Goal: Transaction & Acquisition: Purchase product/service

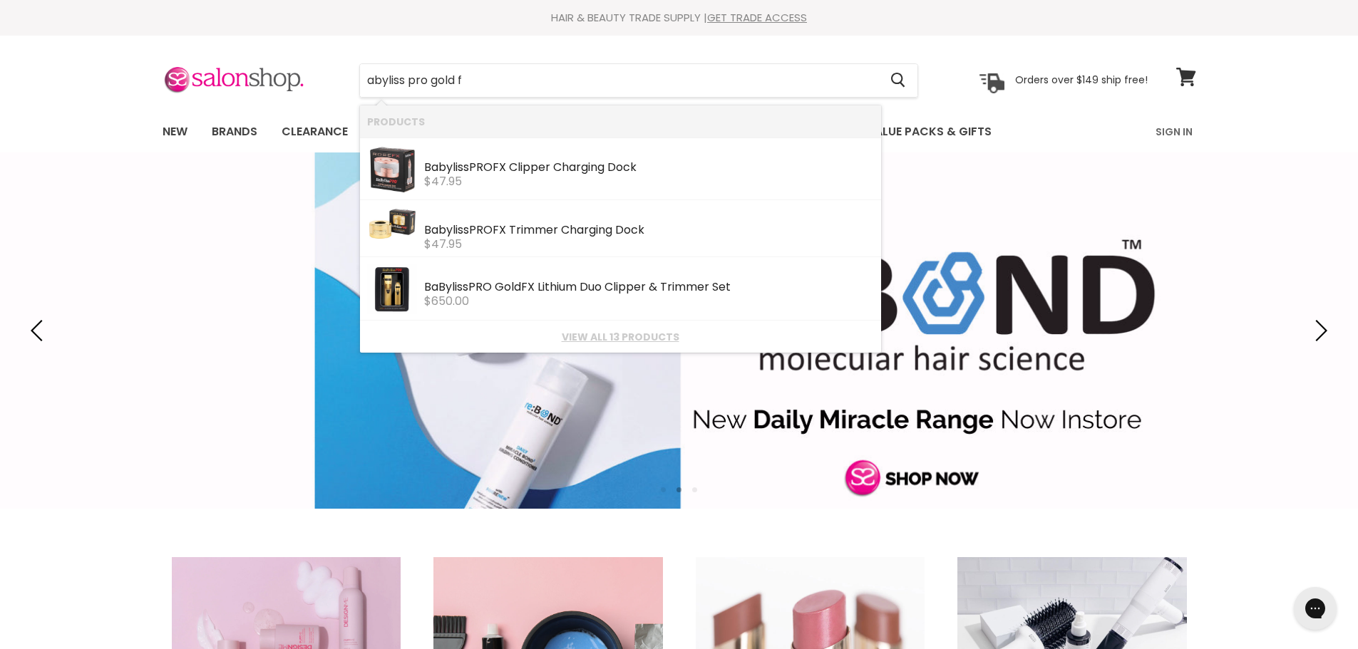
type input "abyliss pro gold fx"
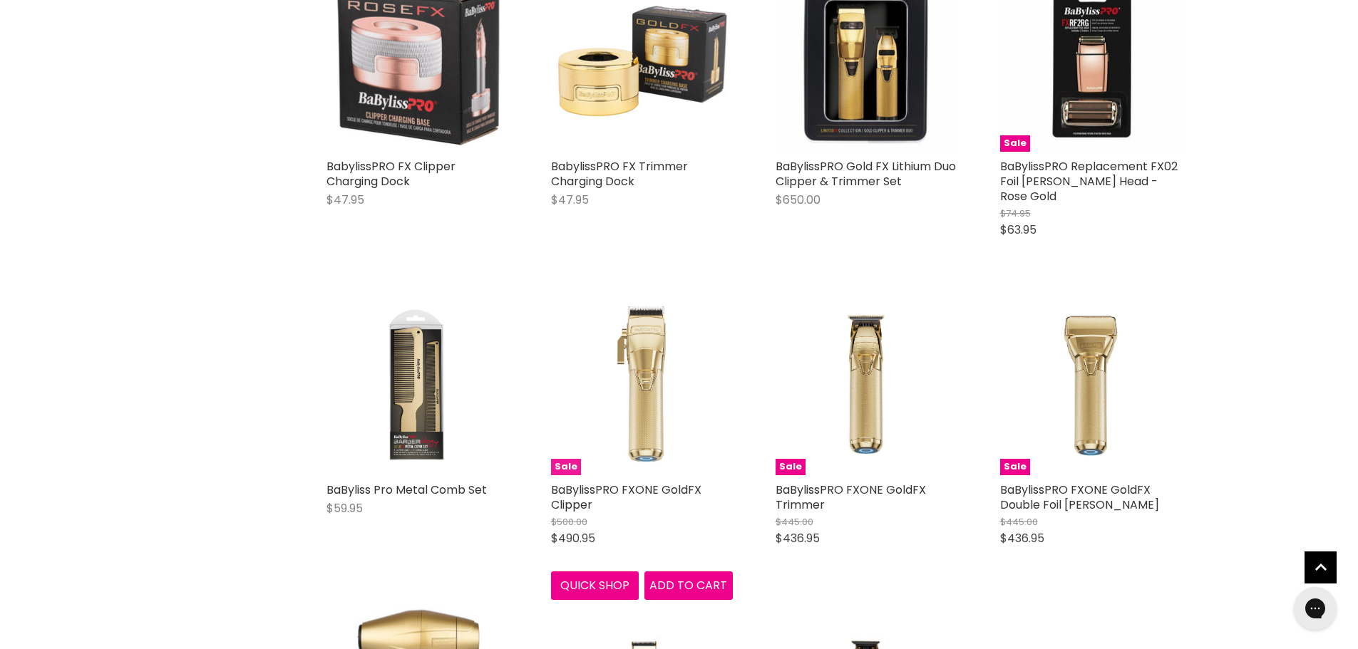
scroll to position [356, 0]
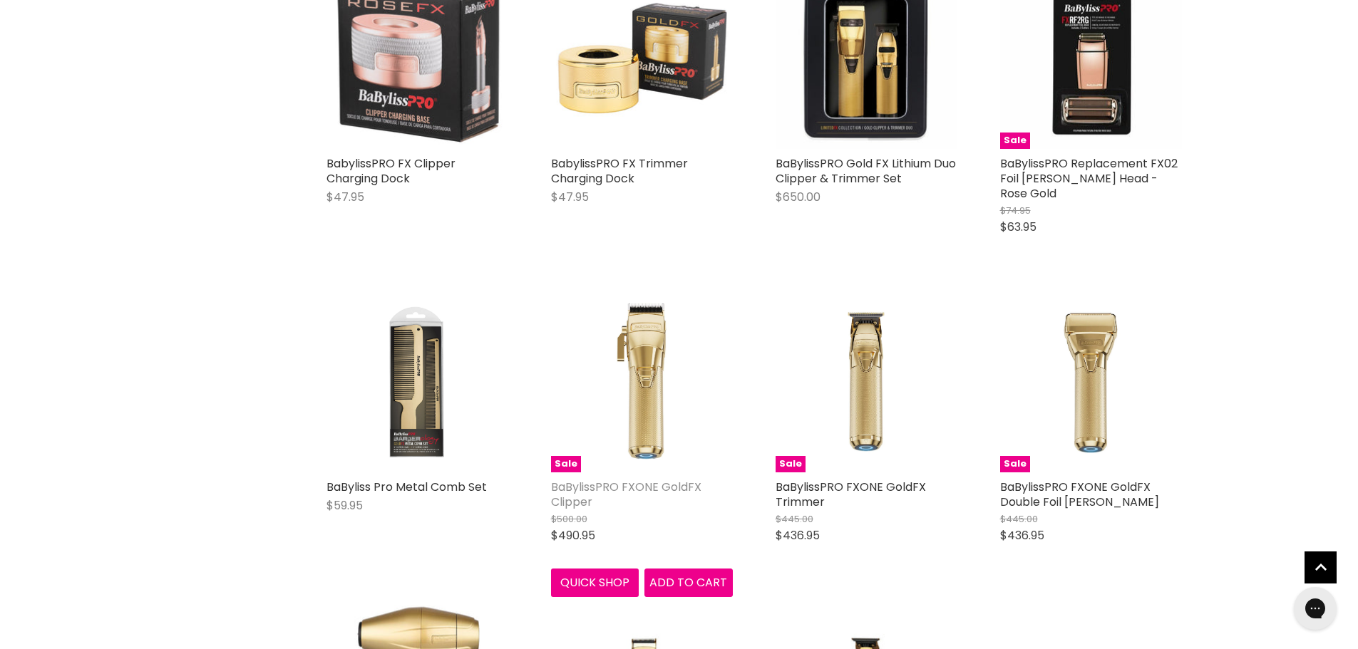
click at [621, 479] on link "BaBylissPRO FXONE GoldFX Clipper" at bounding box center [626, 494] width 150 height 31
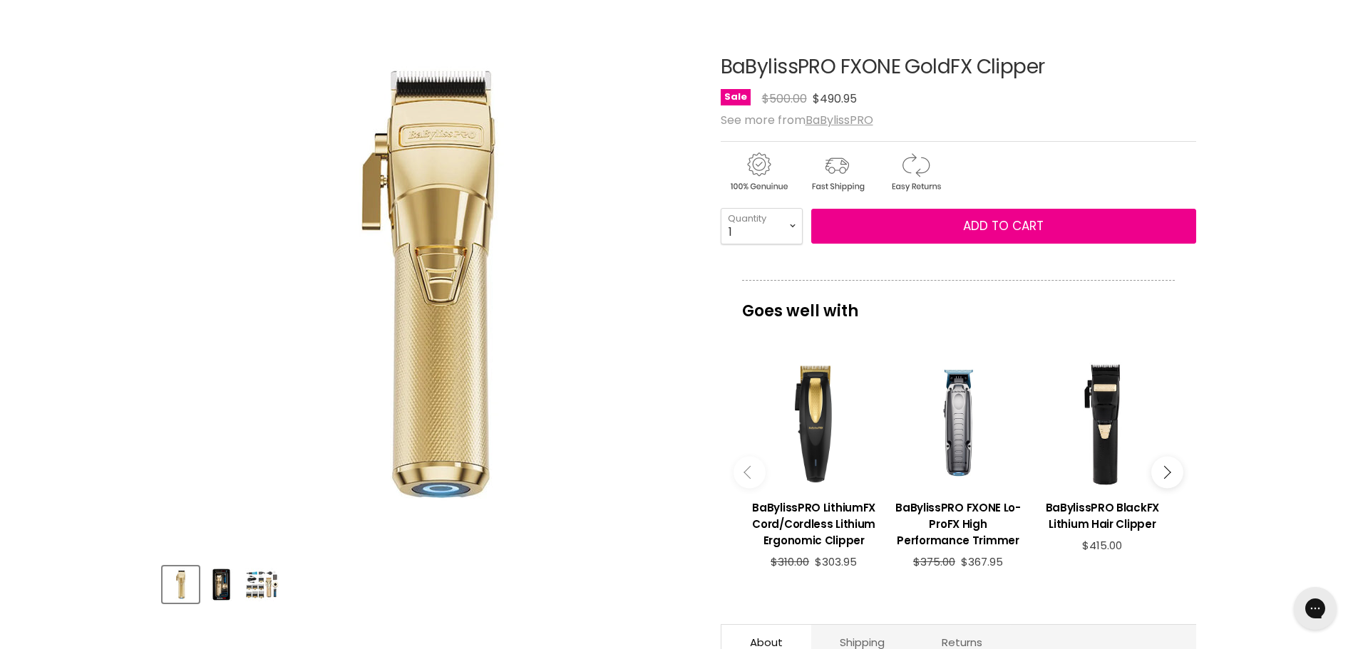
scroll to position [143, 0]
